Goal: Task Accomplishment & Management: Manage account settings

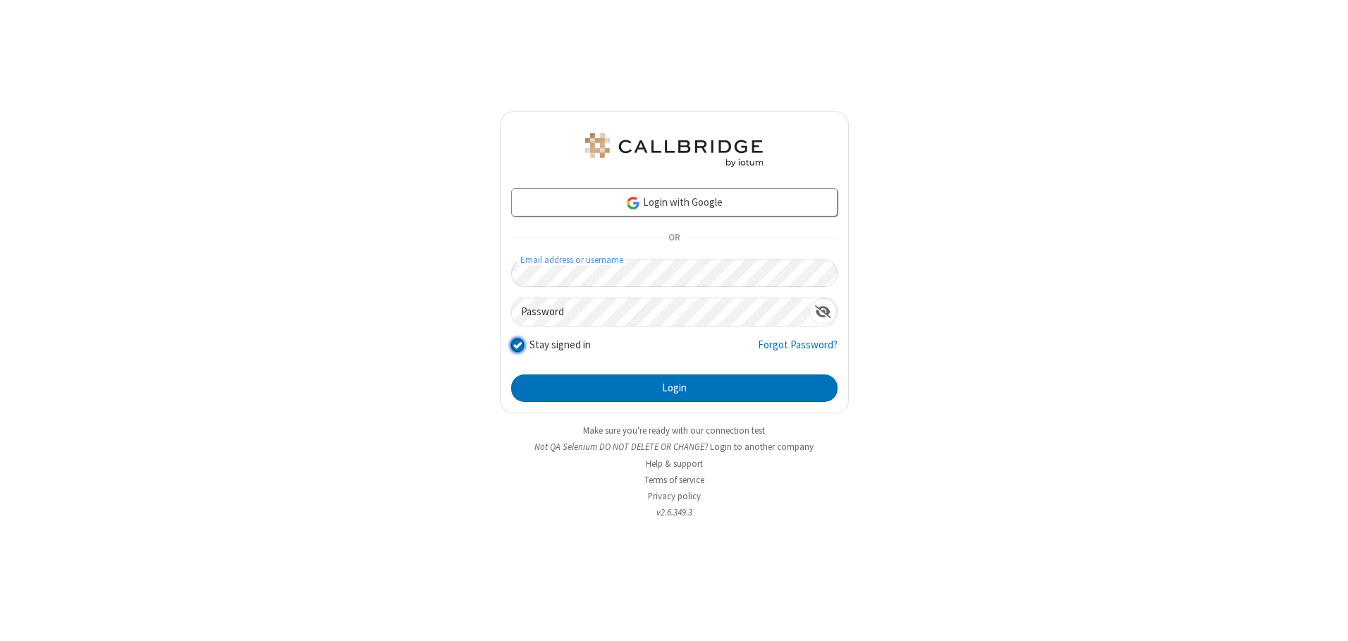
click at [517, 345] on input "Stay signed in" at bounding box center [517, 345] width 13 height 15
checkbox input "false"
click at [674, 388] on button "Login" at bounding box center [674, 388] width 326 height 28
click at [517, 345] on input "Stay signed in" at bounding box center [517, 345] width 13 height 15
checkbox input "false"
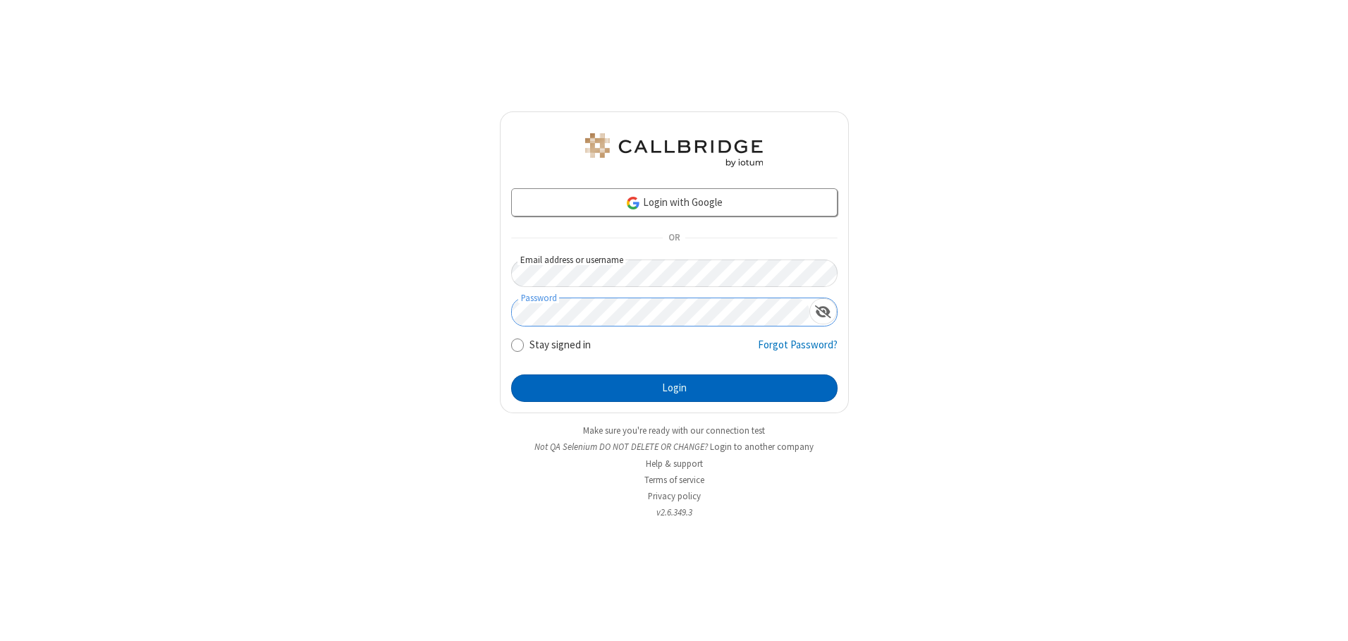
click at [674, 388] on button "Login" at bounding box center [674, 388] width 326 height 28
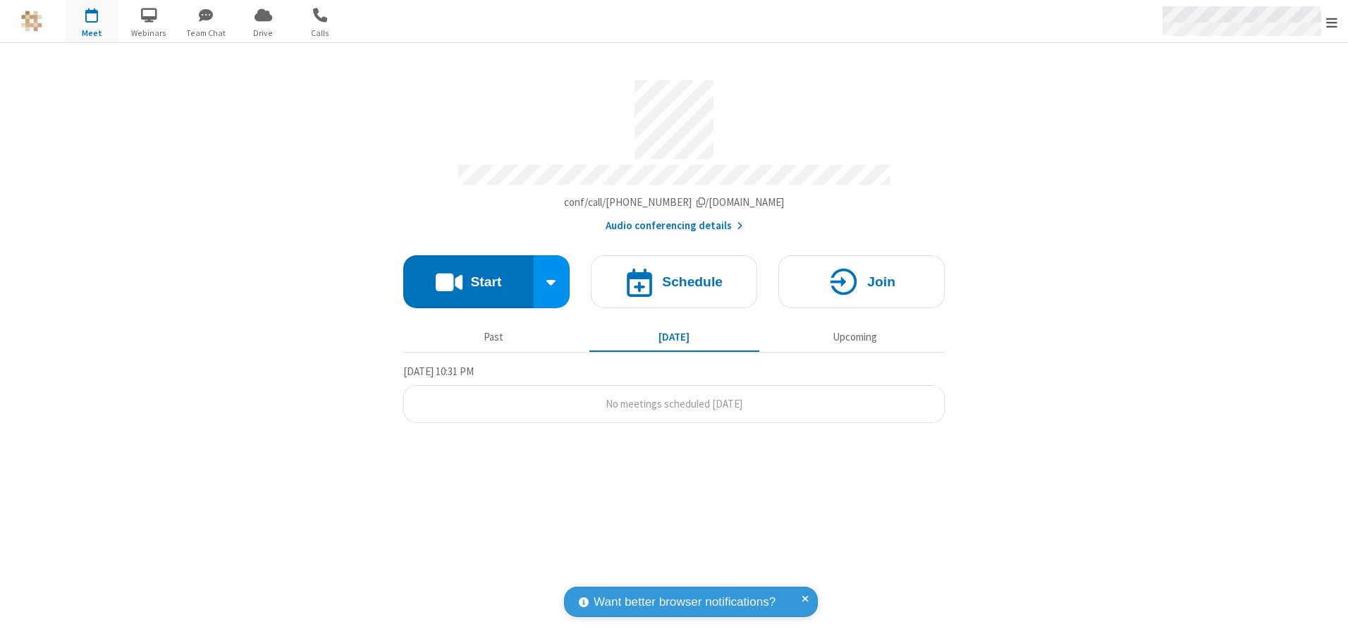
click at [1332, 21] on span "Open menu" at bounding box center [1331, 23] width 11 height 14
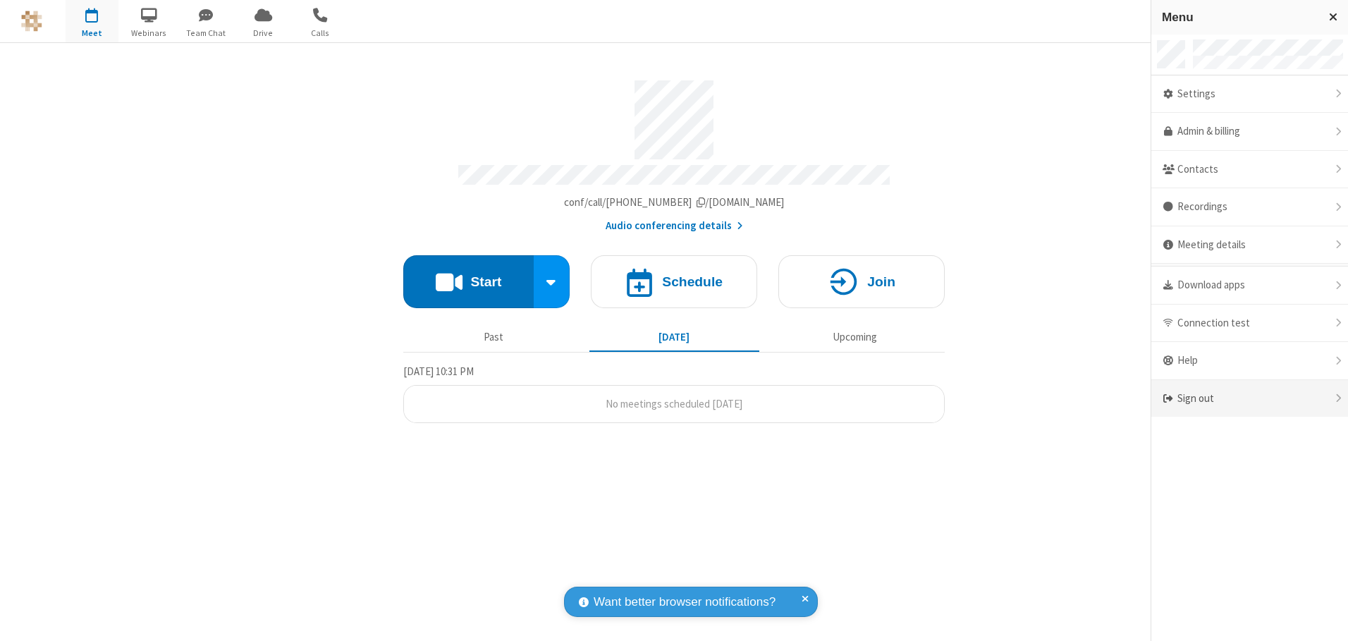
click at [1249, 398] on div "Sign out" at bounding box center [1249, 398] width 197 height 37
